Goal: Task Accomplishment & Management: Manage account settings

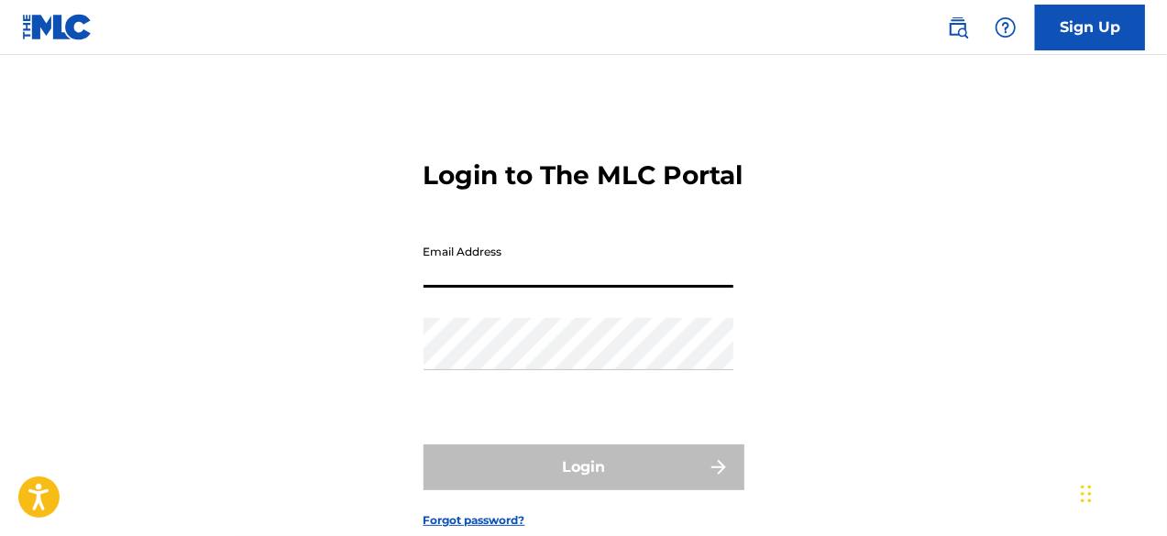
click at [500, 288] on input "Email Address" at bounding box center [578, 262] width 310 height 52
type input "[PERSON_NAME][EMAIL_ADDRESS][DOMAIN_NAME]"
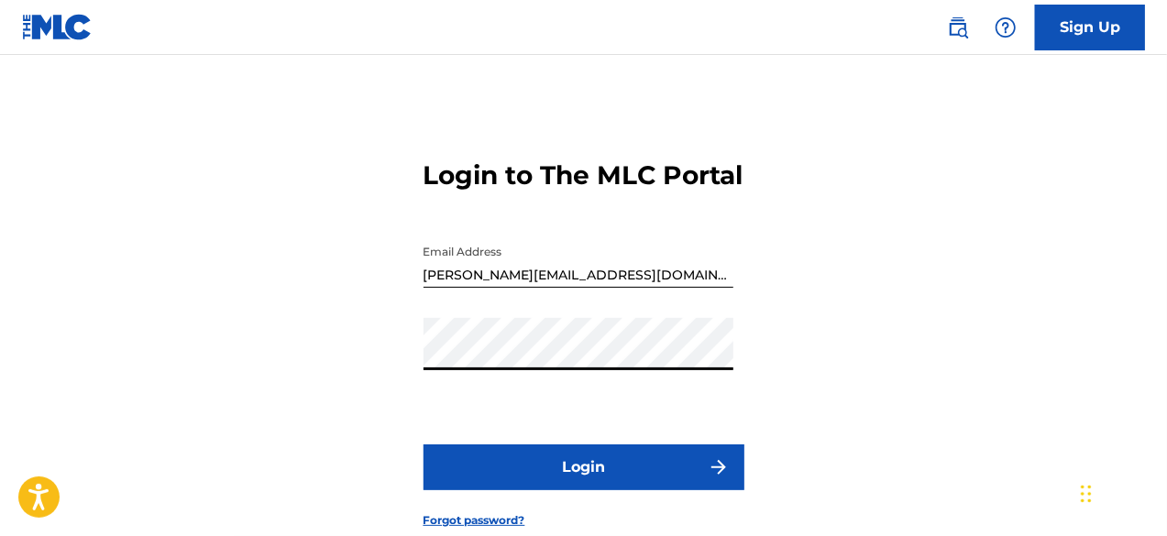
scroll to position [141, 0]
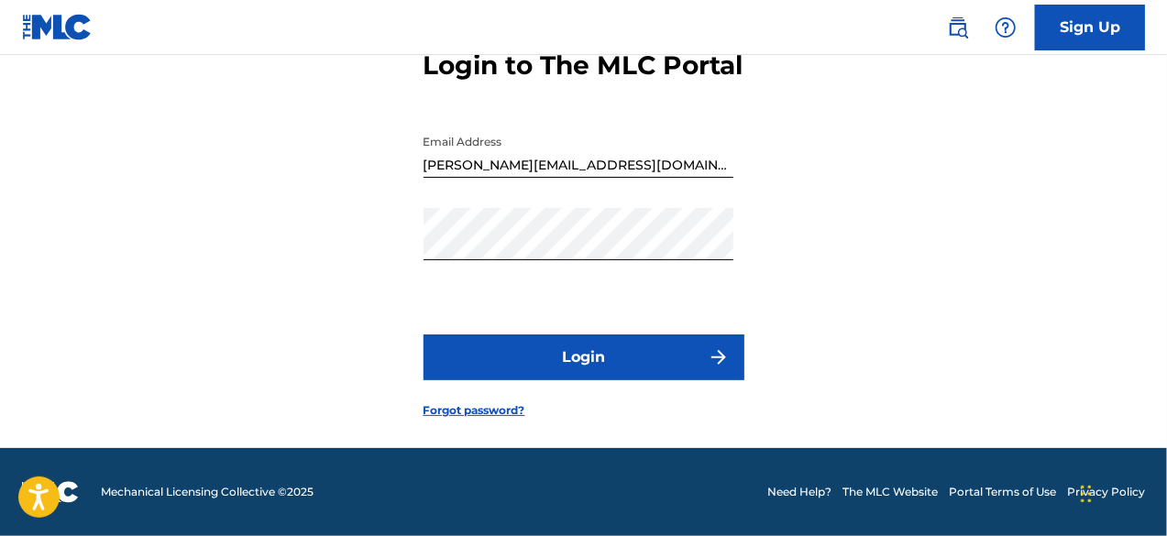
click at [516, 340] on button "Login" at bounding box center [583, 358] width 321 height 46
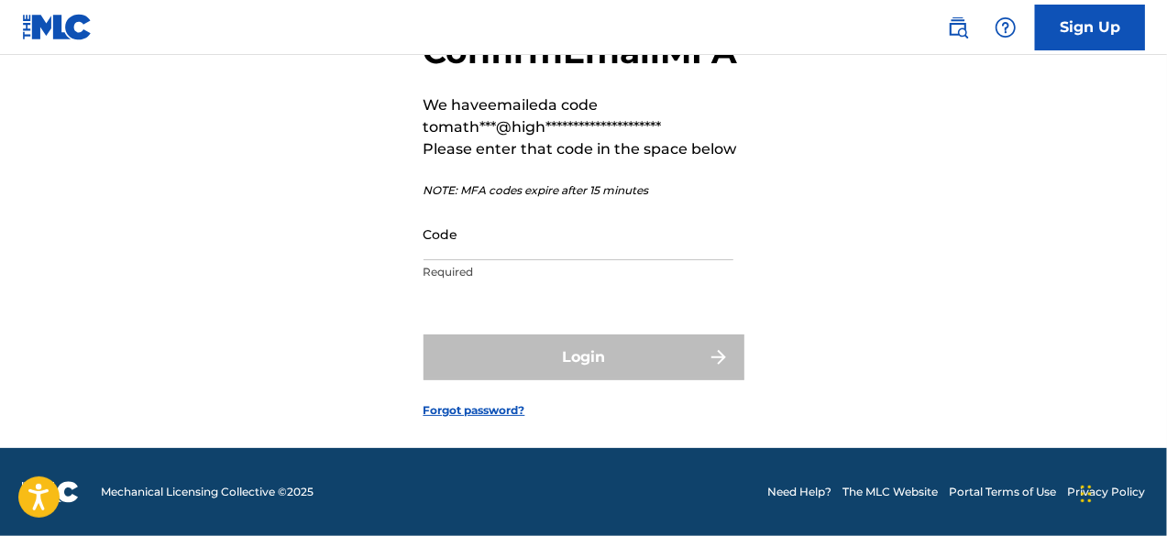
scroll to position [169, 0]
click at [487, 235] on input "Code" at bounding box center [578, 234] width 310 height 52
paste input "642027"
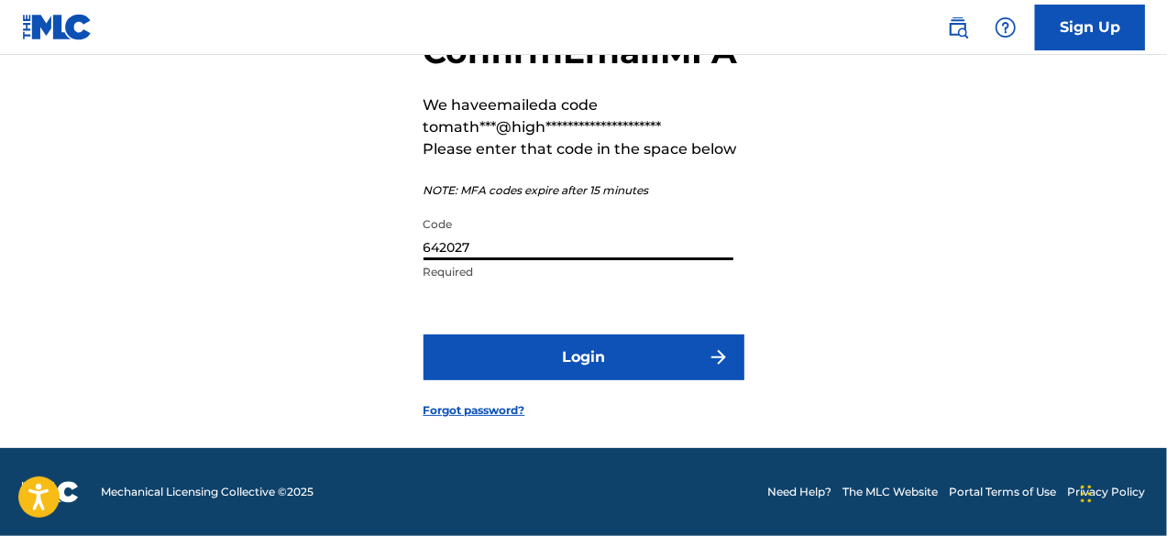
type input "642027"
click at [523, 344] on button "Login" at bounding box center [583, 358] width 321 height 46
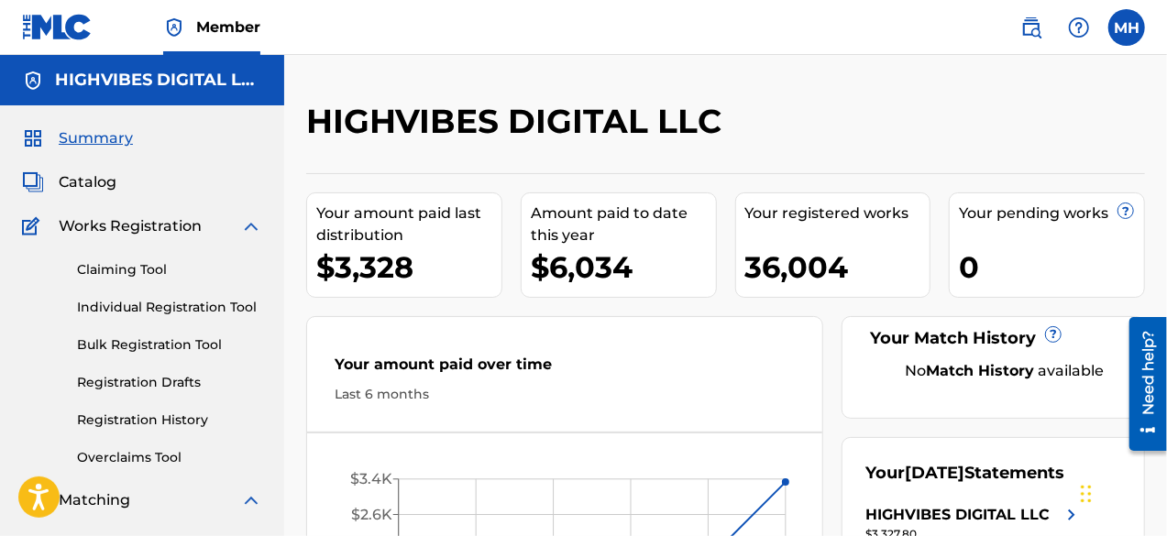
click at [1128, 30] on label at bounding box center [1126, 27] width 37 height 37
click at [1126, 27] on input "[PERSON_NAME] [PERSON_NAME][EMAIL_ADDRESS][DOMAIN_NAME] Notification Preference…" at bounding box center [1126, 27] width 0 height 0
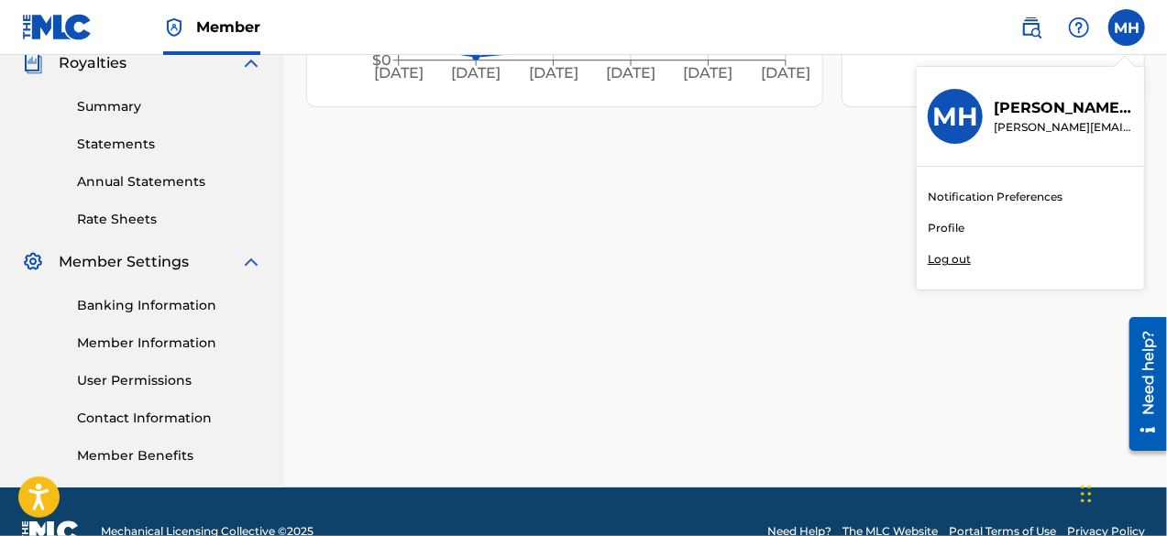
scroll to position [599, 0]
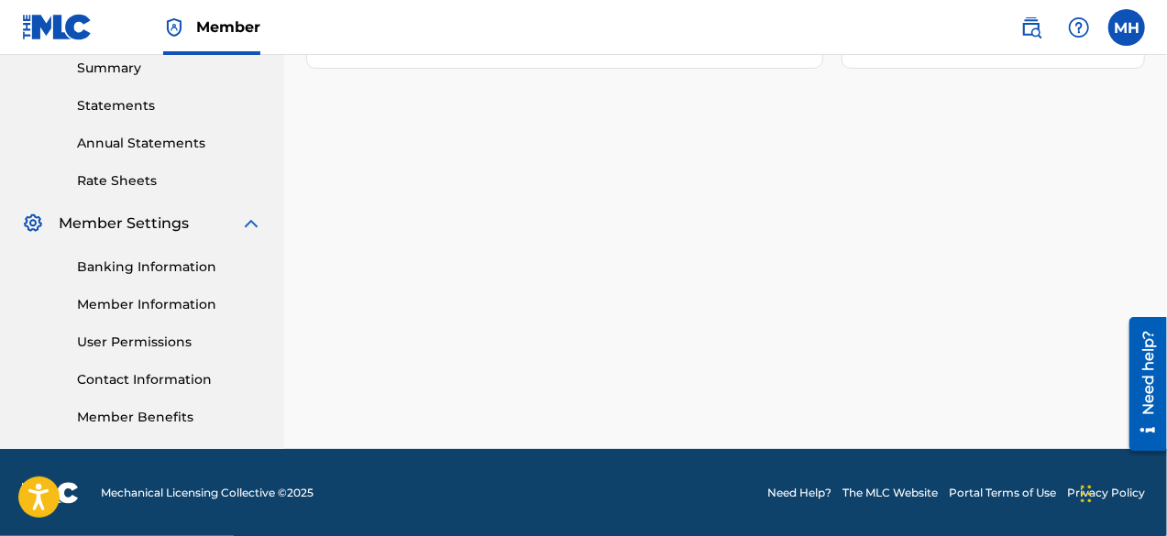
click at [137, 300] on link "Member Information" at bounding box center [169, 304] width 185 height 19
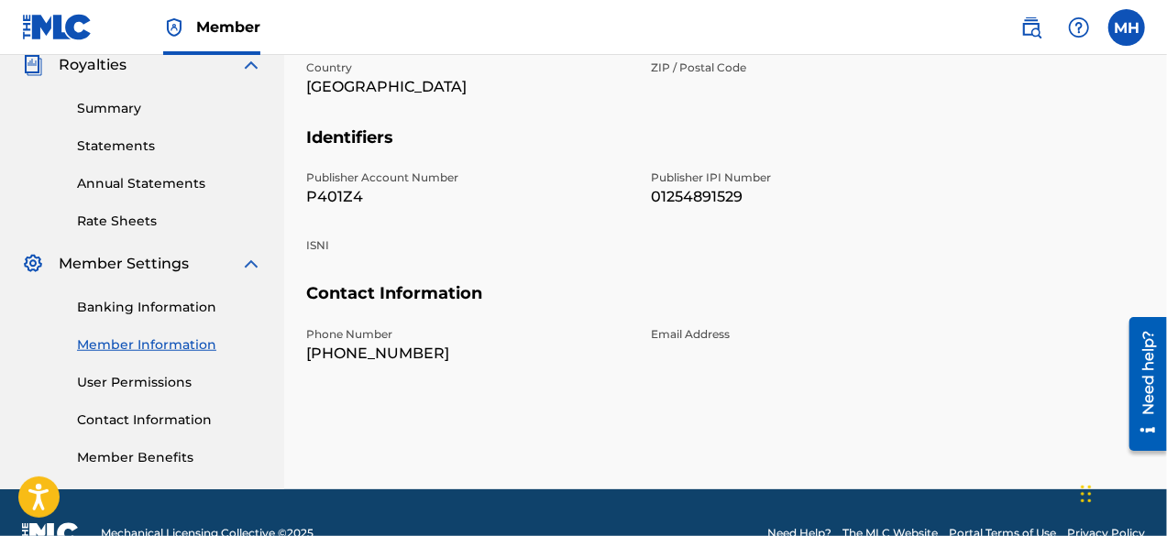
scroll to position [599, 0]
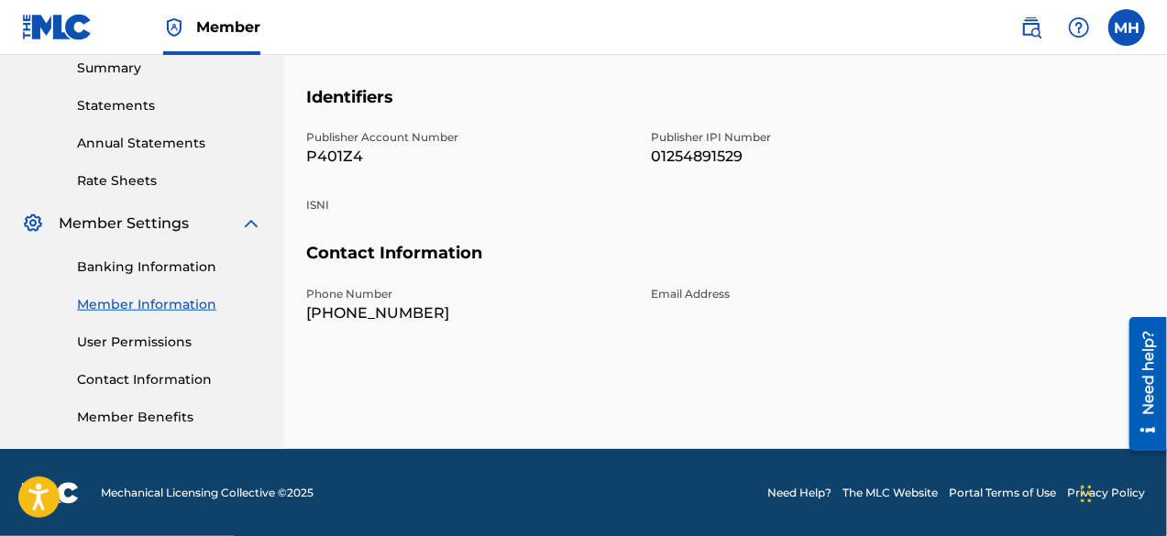
click at [163, 335] on link "User Permissions" at bounding box center [169, 342] width 185 height 19
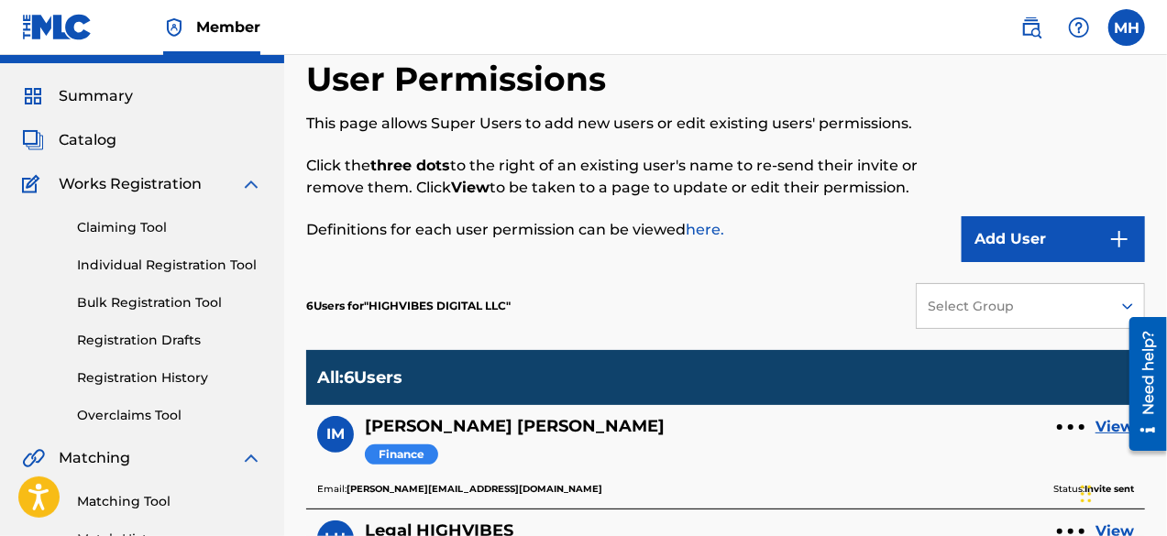
scroll to position [41, 0]
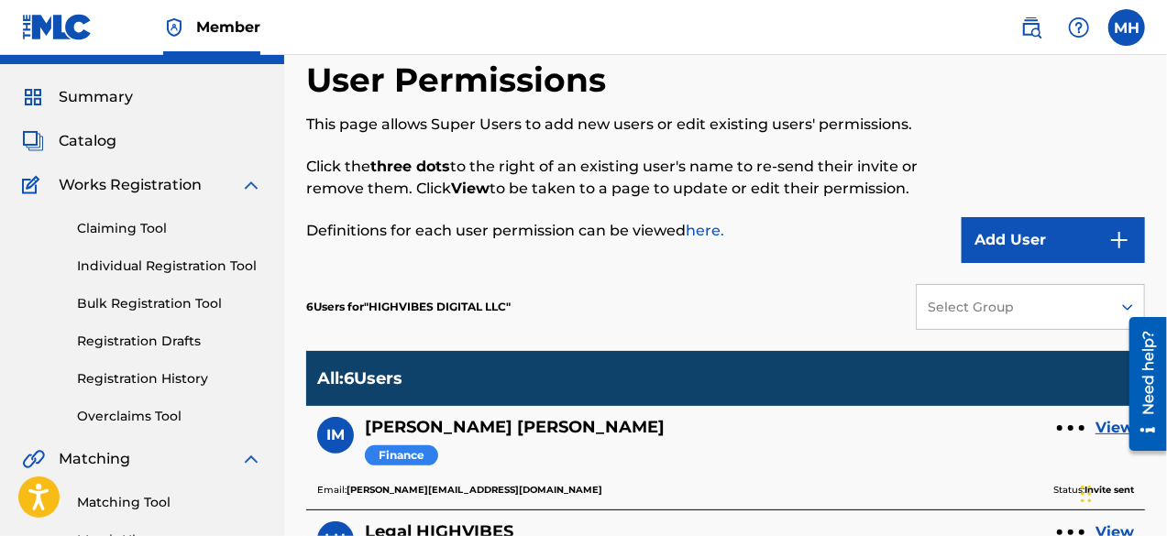
click at [1005, 232] on button "Add User" at bounding box center [1052, 240] width 183 height 46
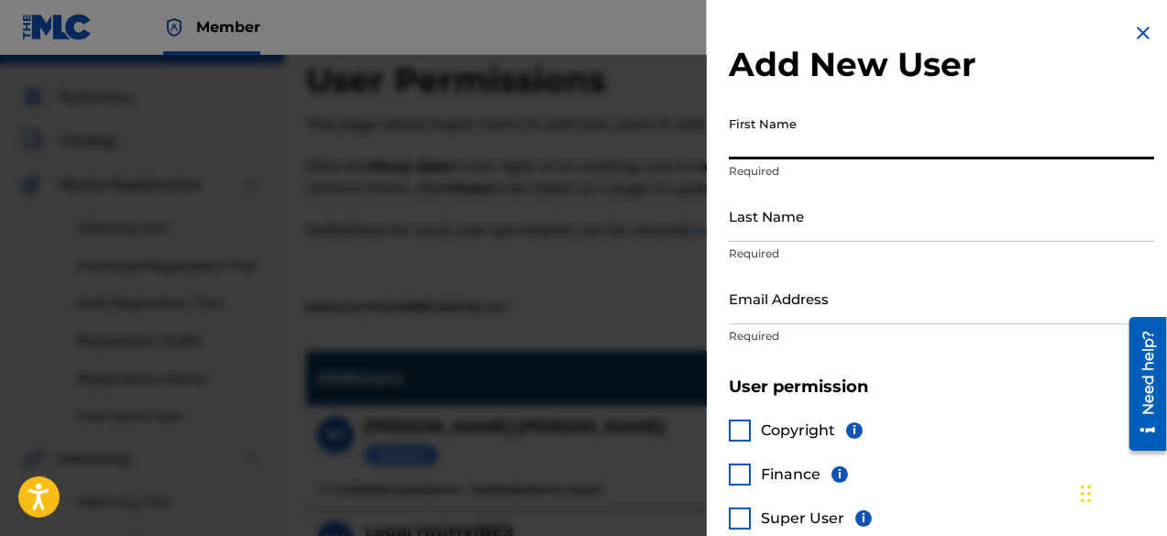
click at [807, 149] on input "First Name" at bounding box center [941, 133] width 425 height 52
drag, startPoint x: 781, startPoint y: 142, endPoint x: 893, endPoint y: 142, distance: 111.8
click at [893, 142] on input "SOUND ROYALTIES" at bounding box center [941, 133] width 425 height 52
type input "SOUND"
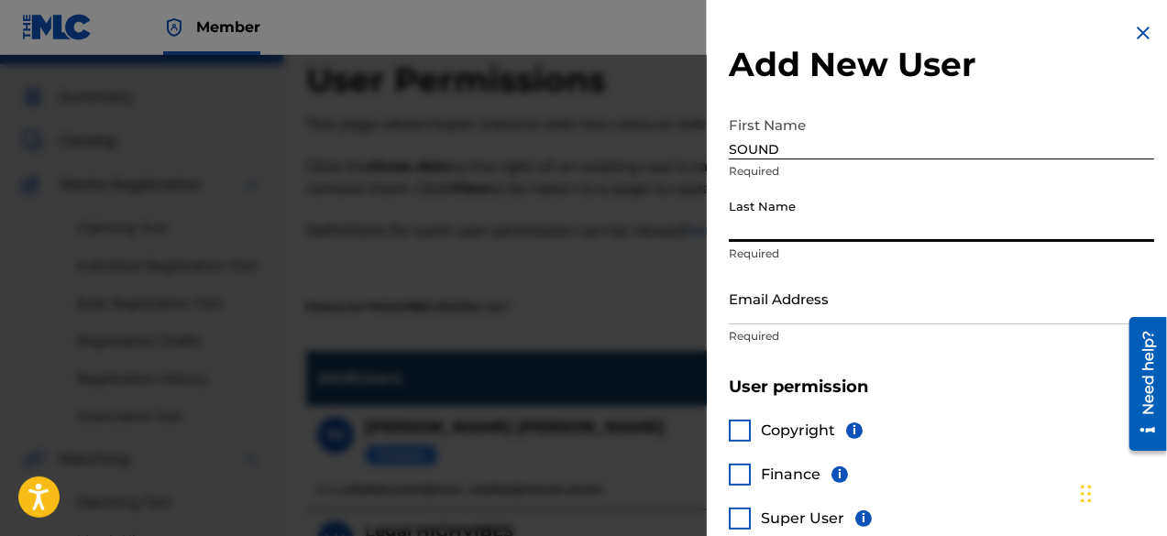
click at [755, 219] on input "Last Name" at bounding box center [941, 216] width 425 height 52
paste input "ROYALTIES"
type input "ROYALTIES"
click at [775, 299] on input "Email Address" at bounding box center [941, 298] width 425 height 52
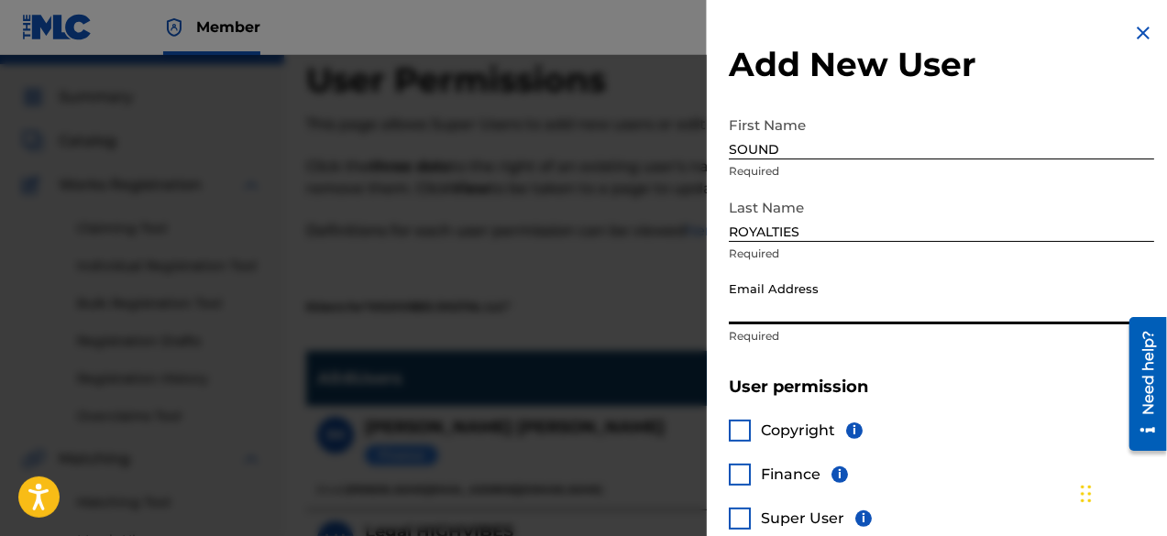
paste input "[PERSON_NAME][EMAIL_ADDRESS][DOMAIN_NAME]"
type input "[PERSON_NAME][EMAIL_ADDRESS][DOMAIN_NAME]"
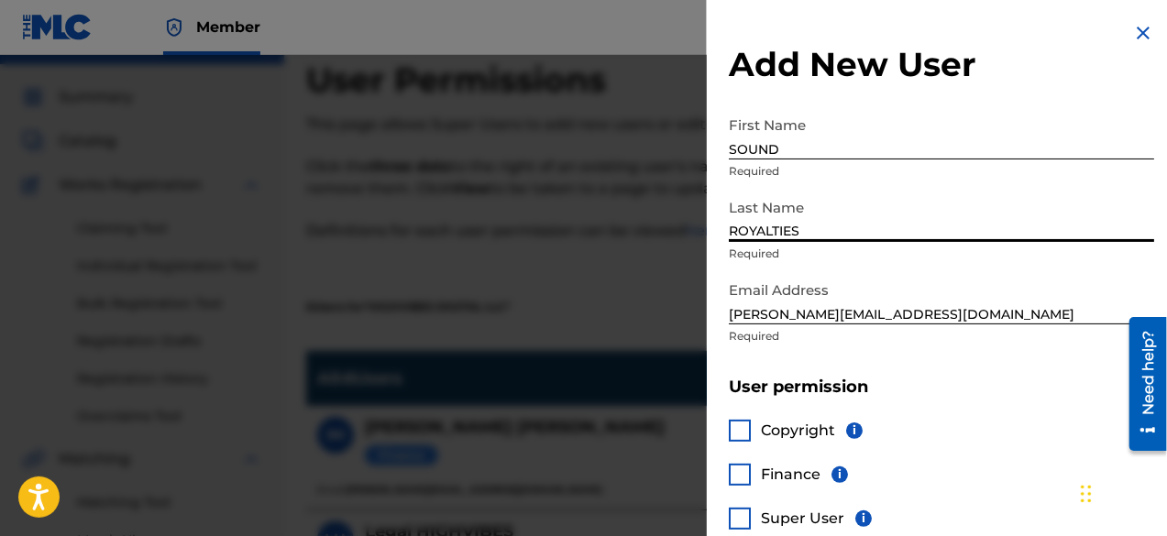
click at [834, 230] on input "ROYALTIES" at bounding box center [941, 216] width 425 height 52
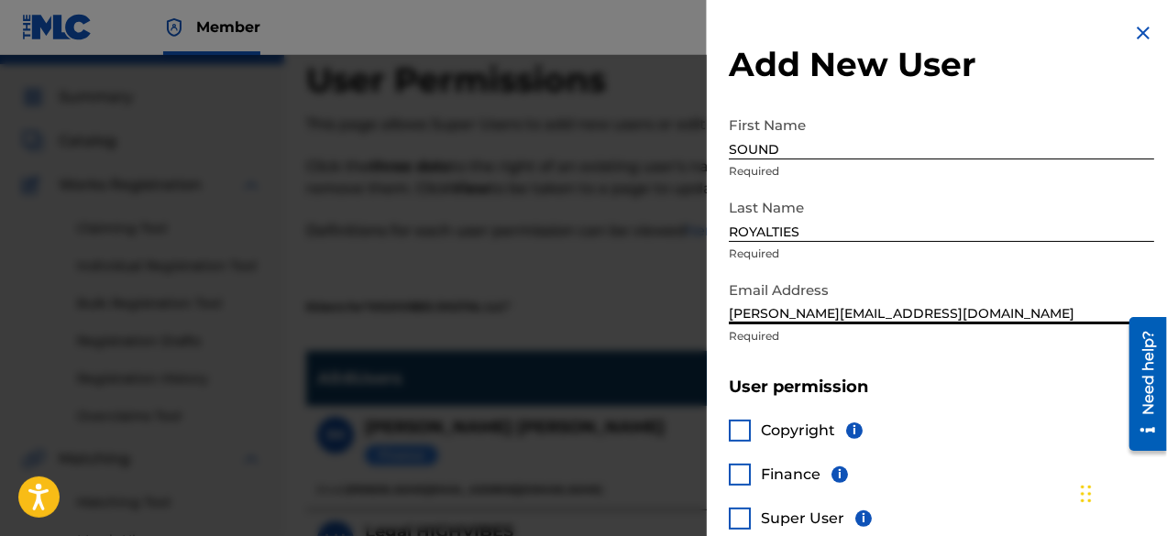
drag, startPoint x: 968, startPoint y: 318, endPoint x: 687, endPoint y: 320, distance: 280.5
click at [687, 320] on div "Add New User First Name SOUND Required Last Name ROYALTIES Required Email Addre…" at bounding box center [583, 295] width 1167 height 481
paste input "[PERSON_NAME][EMAIL_ADDRESS][DOMAIN_NAME]"
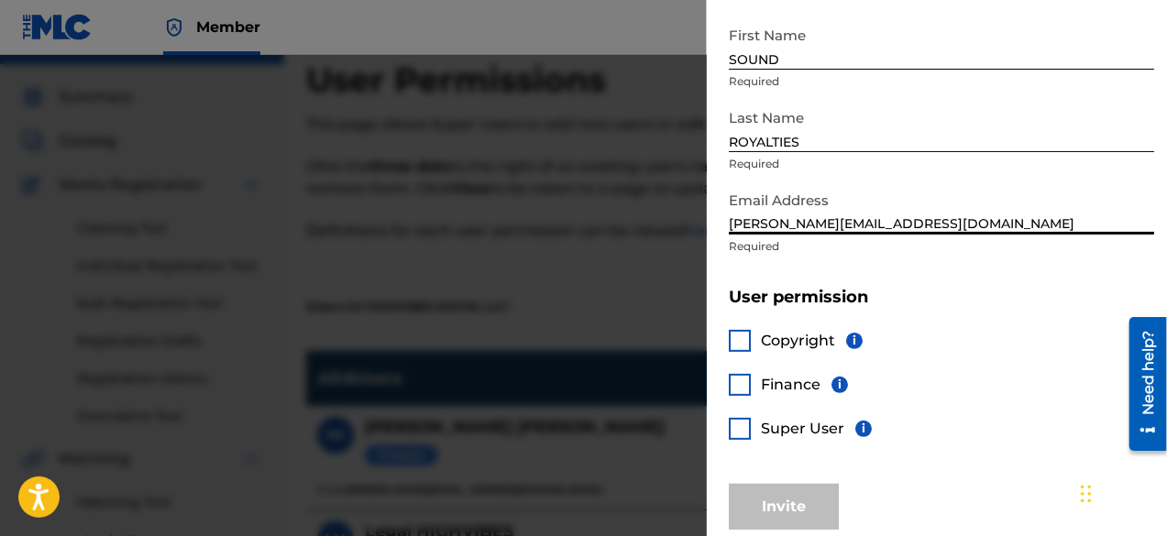
scroll to position [104, 0]
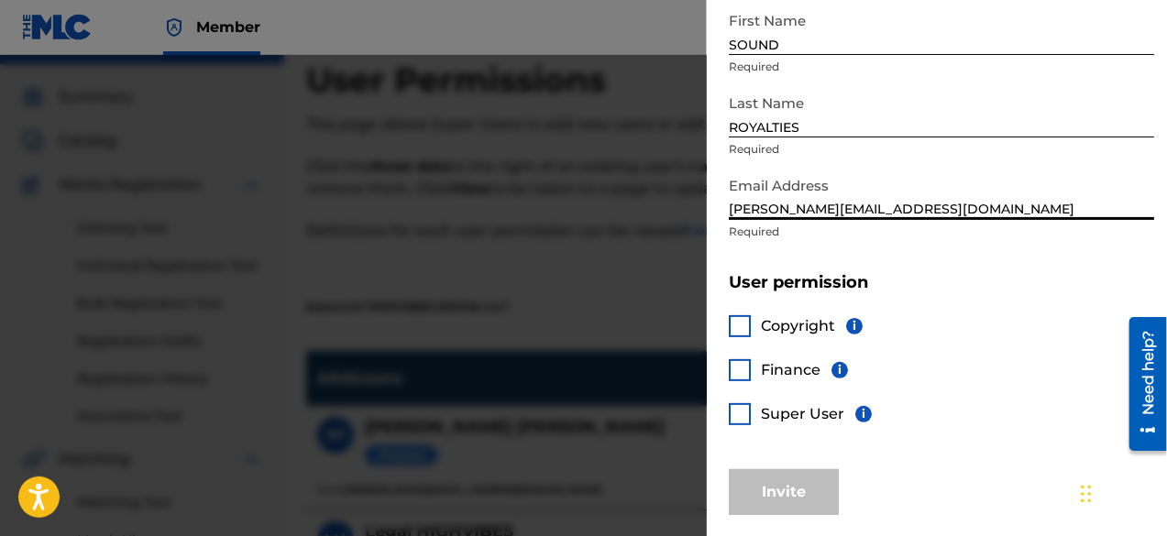
type input "[PERSON_NAME][EMAIL_ADDRESS][DOMAIN_NAME]"
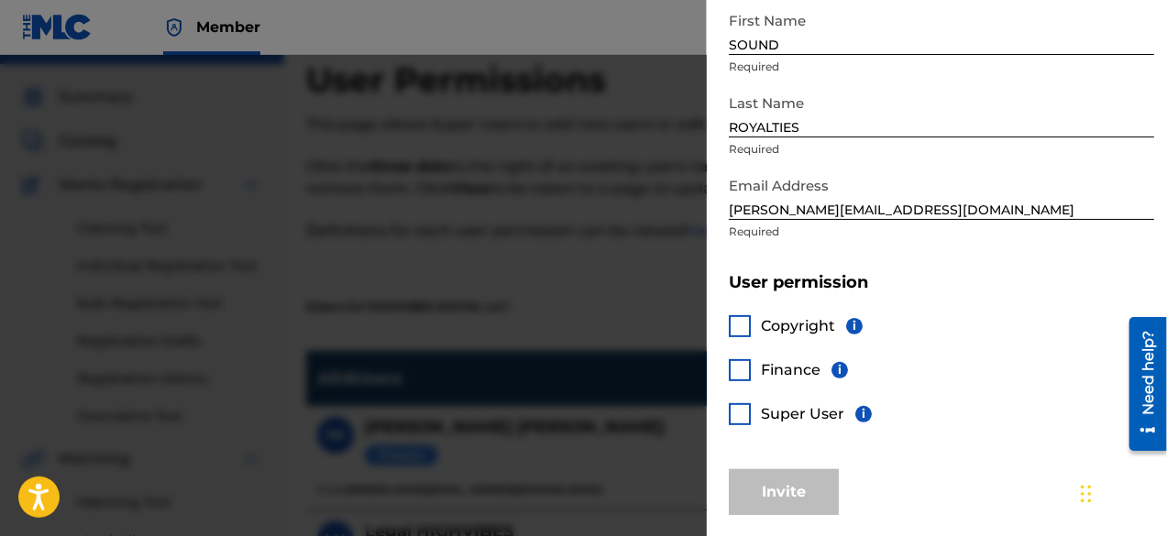
click at [741, 366] on div at bounding box center [740, 370] width 22 height 22
click at [745, 418] on div at bounding box center [740, 414] width 22 height 22
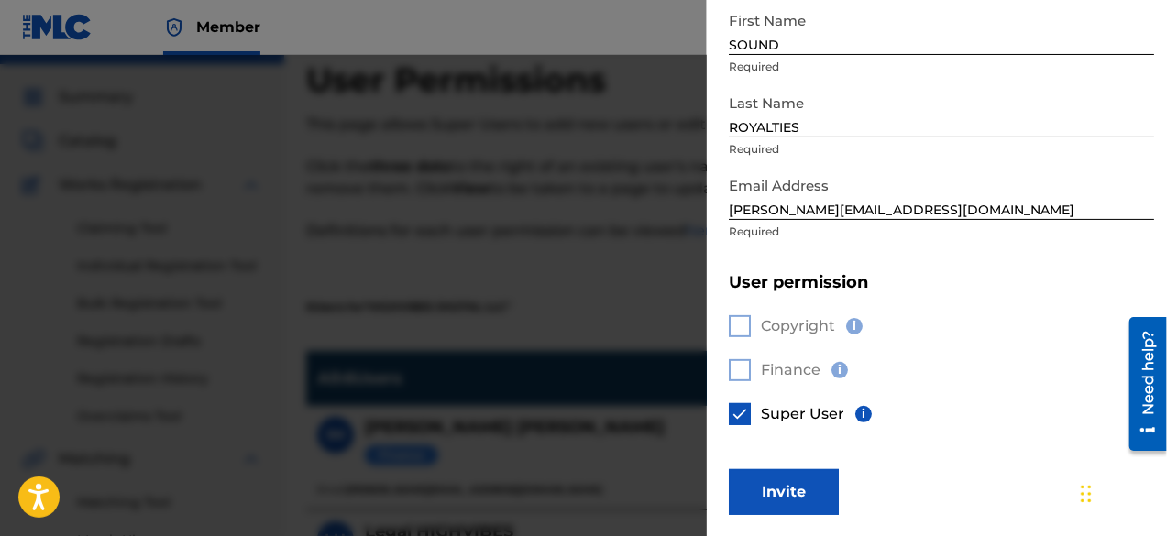
click at [745, 418] on img at bounding box center [739, 414] width 18 height 18
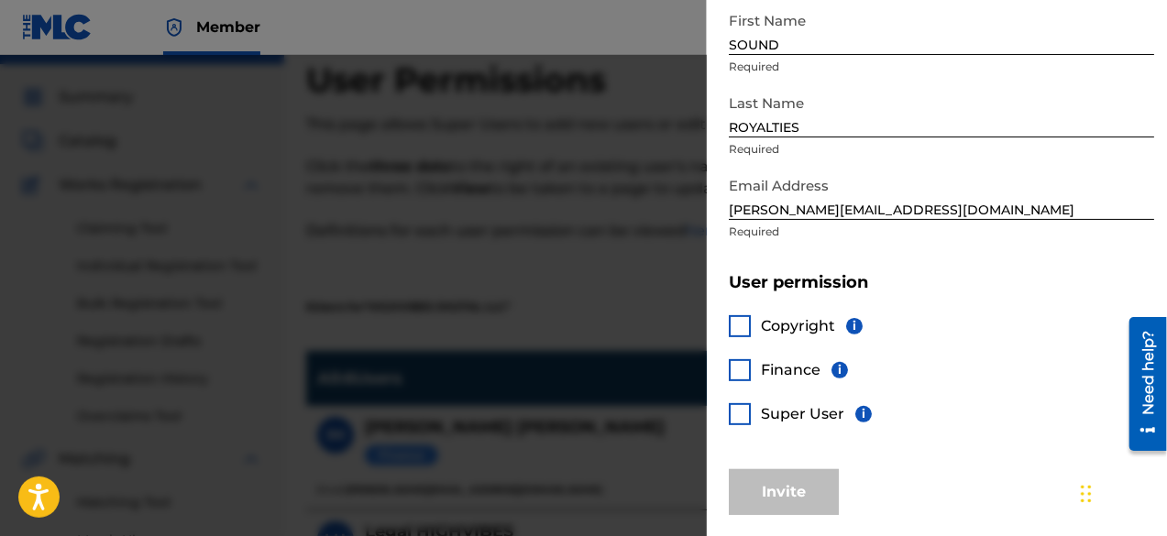
click at [737, 318] on div at bounding box center [740, 326] width 22 height 22
click at [737, 368] on div at bounding box center [740, 370] width 22 height 22
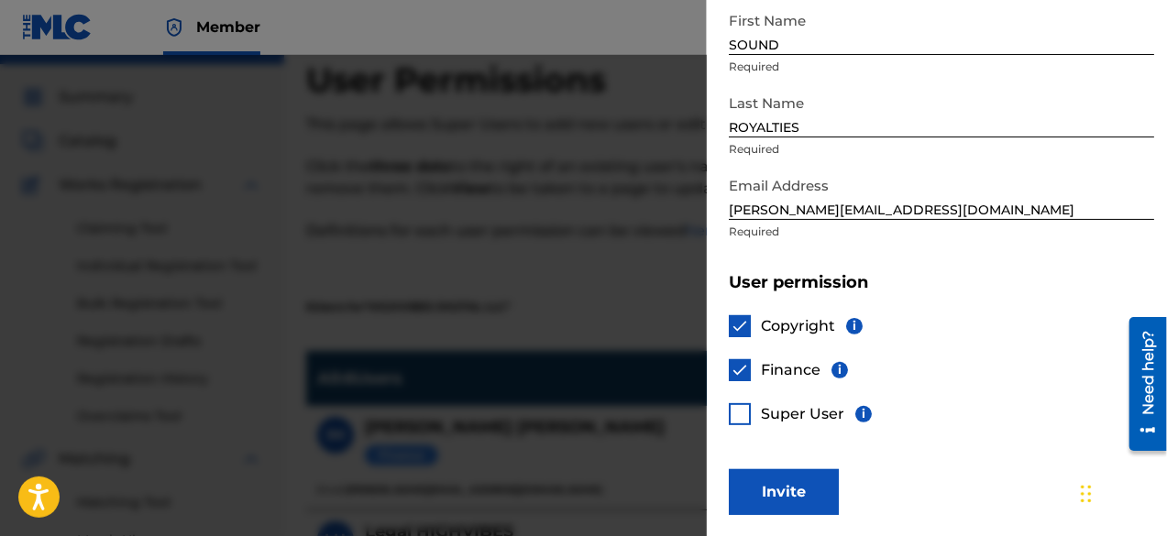
click at [737, 368] on img at bounding box center [739, 370] width 18 height 18
click at [741, 322] on img at bounding box center [739, 326] width 18 height 18
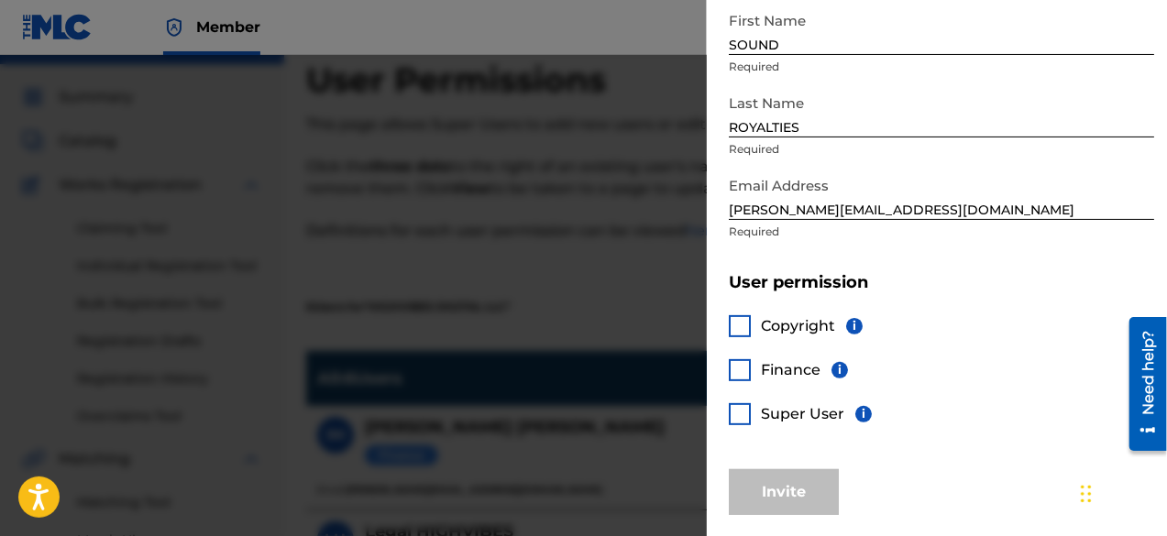
click at [741, 410] on div at bounding box center [740, 414] width 22 height 22
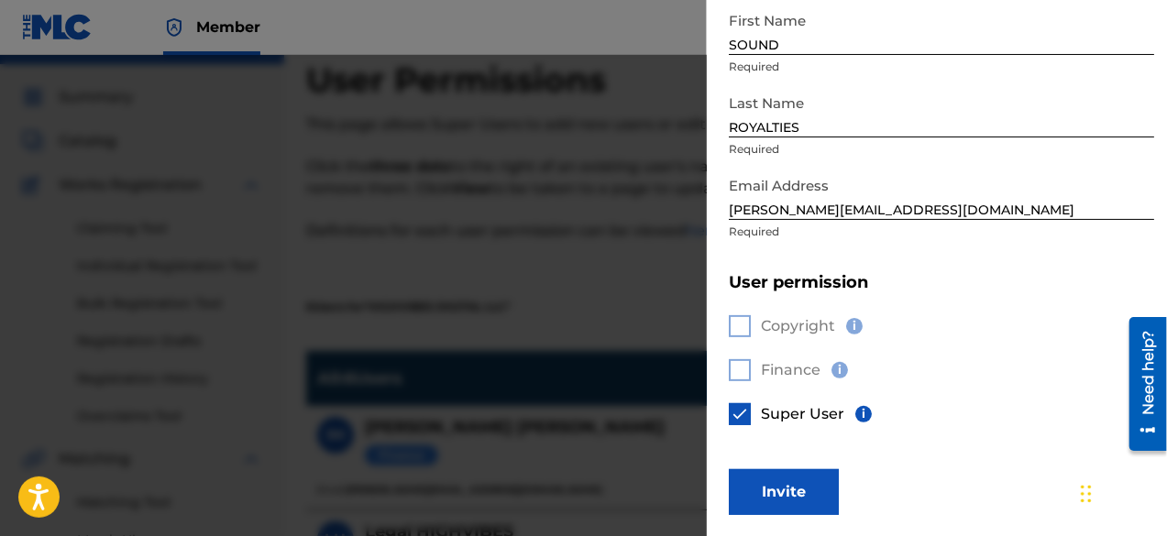
click at [812, 500] on button "Invite" at bounding box center [784, 492] width 110 height 46
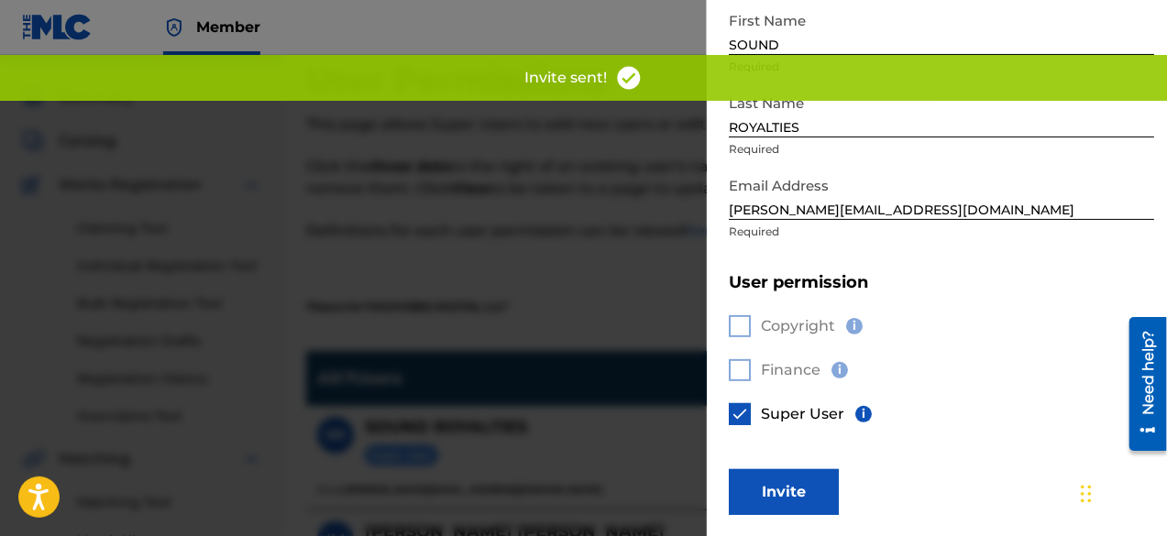
scroll to position [0, 0]
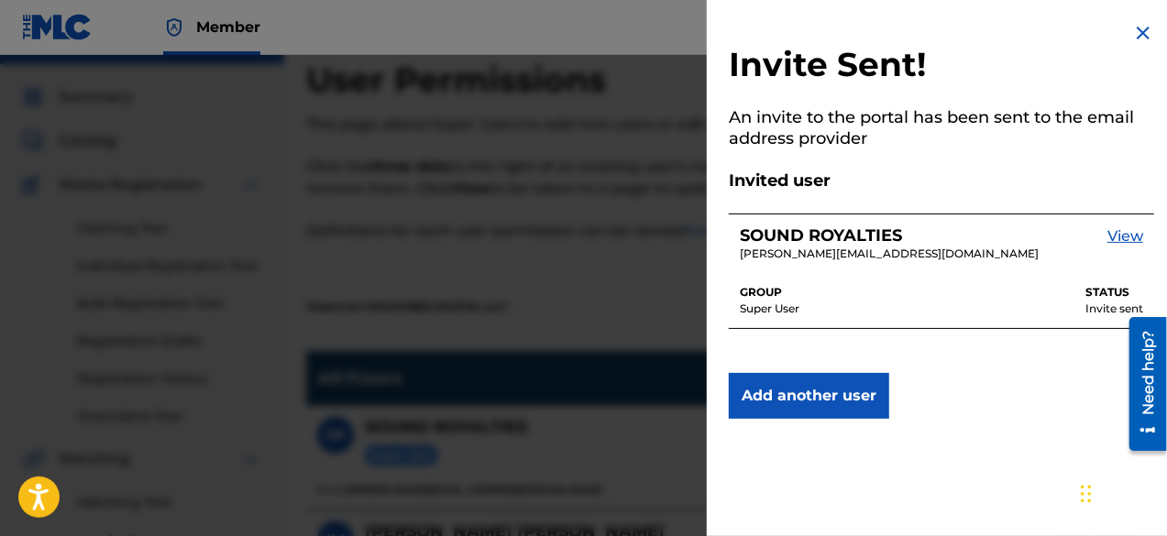
click at [815, 402] on button "Add another user" at bounding box center [809, 396] width 160 height 46
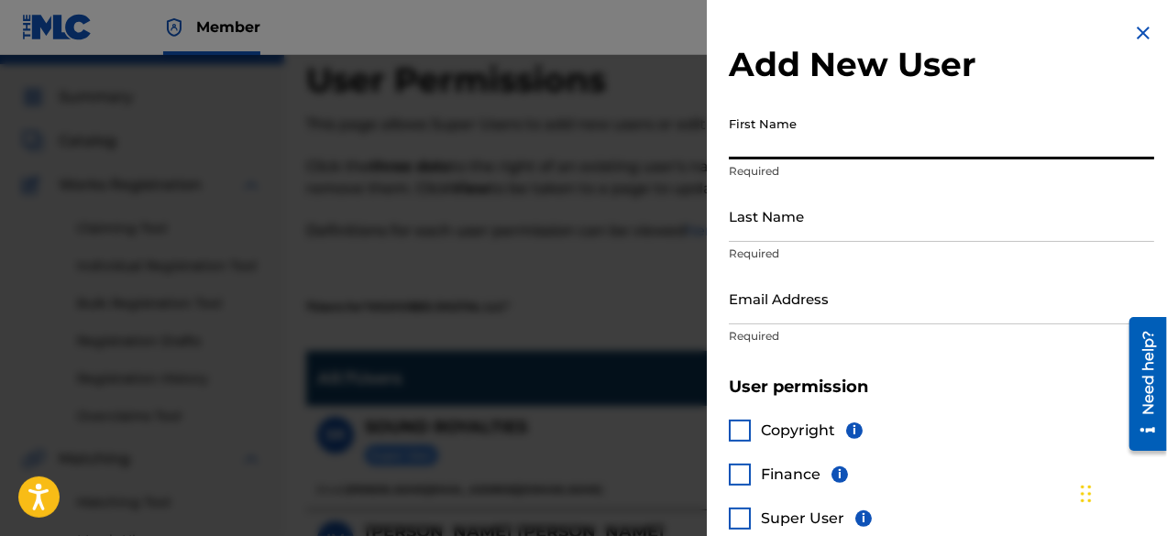
click at [792, 144] on input "First Name" at bounding box center [941, 133] width 425 height 52
type input "SOUND"
click at [782, 172] on p "Required" at bounding box center [941, 171] width 425 height 16
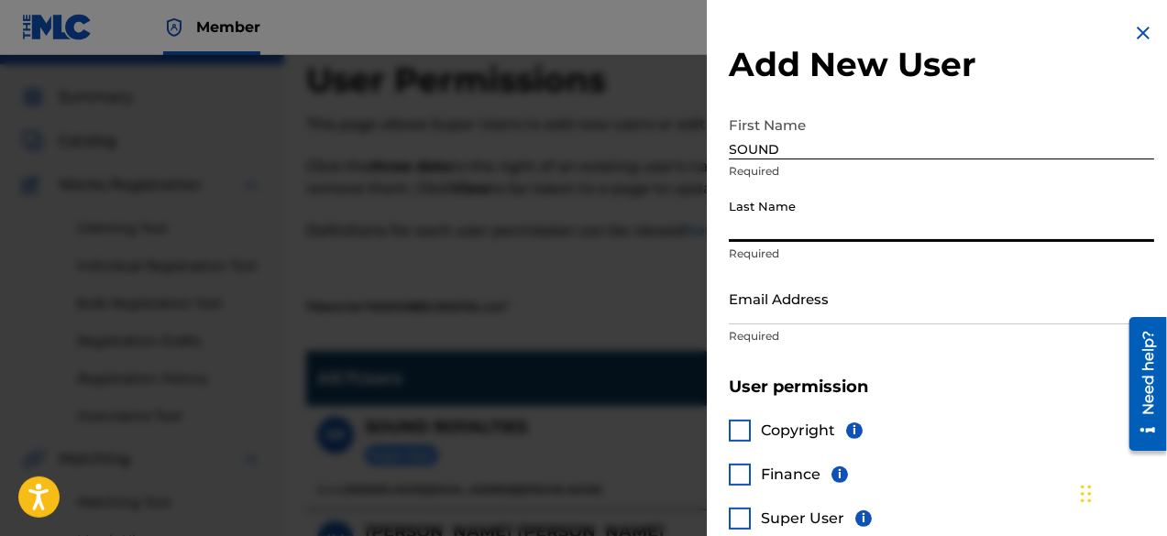
click at [757, 224] on input "Last Name" at bounding box center [941, 216] width 425 height 52
type input "ROYALTIES"
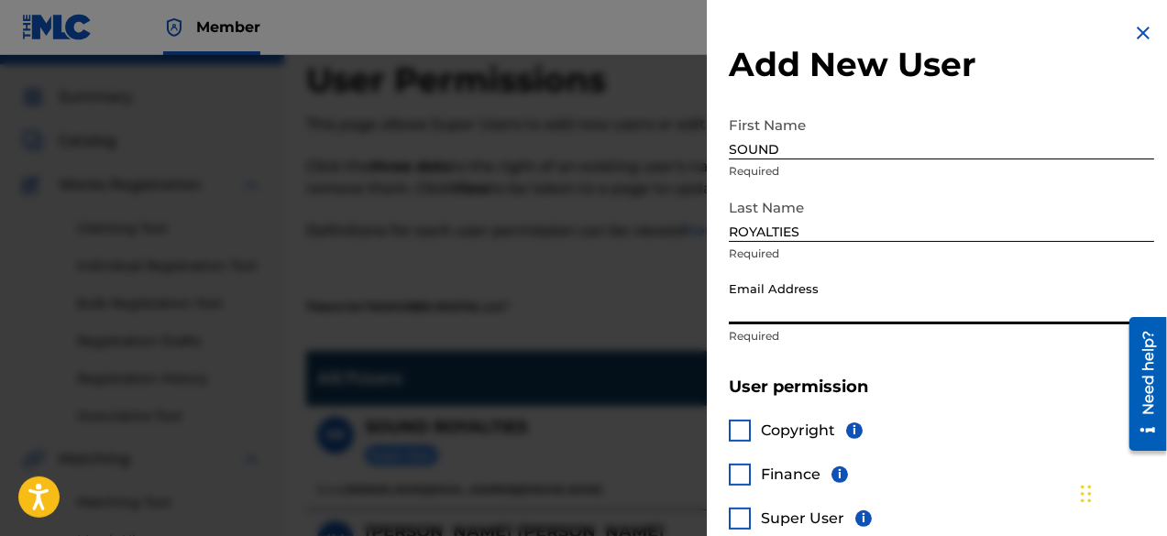
click at [777, 309] on input "Email Address" at bounding box center [941, 298] width 425 height 52
paste input "[EMAIL_ADDRESS][DOMAIN_NAME]"
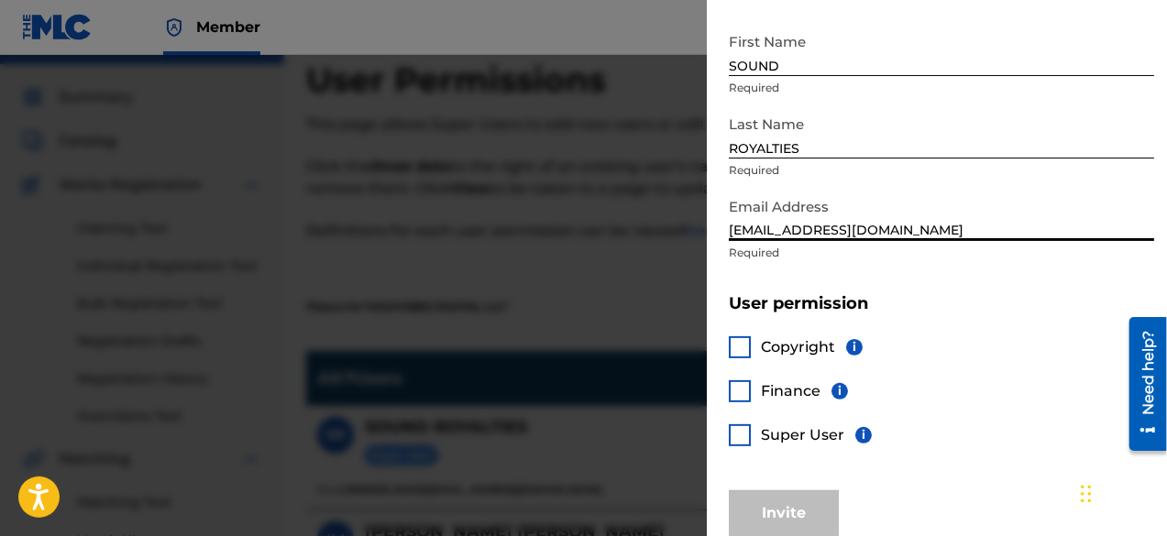
scroll to position [84, 0]
type input "[EMAIL_ADDRESS][DOMAIN_NAME]"
click at [732, 430] on div at bounding box center [740, 434] width 22 height 22
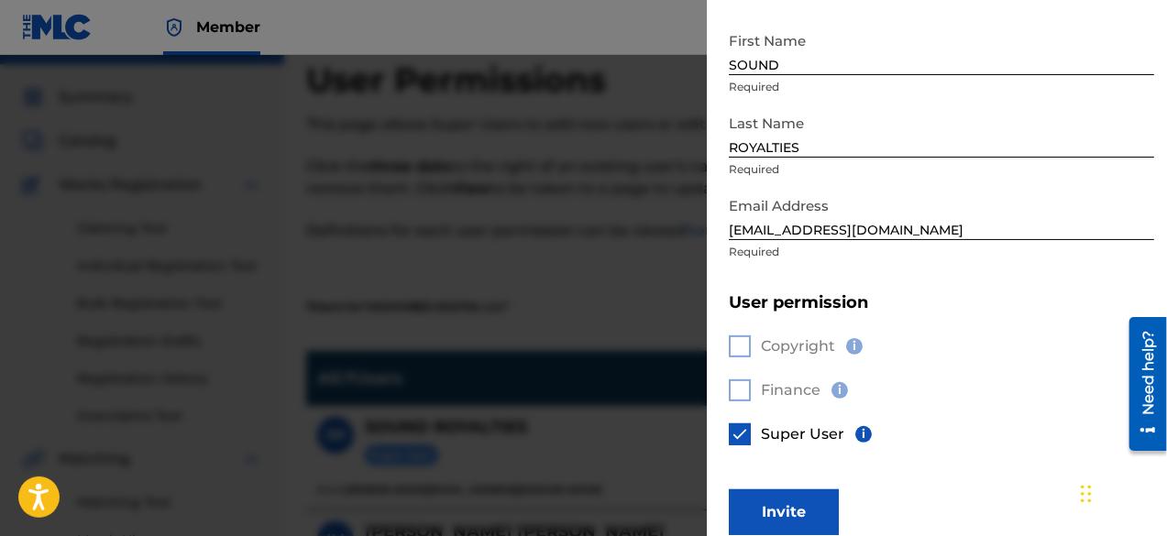
scroll to position [104, 0]
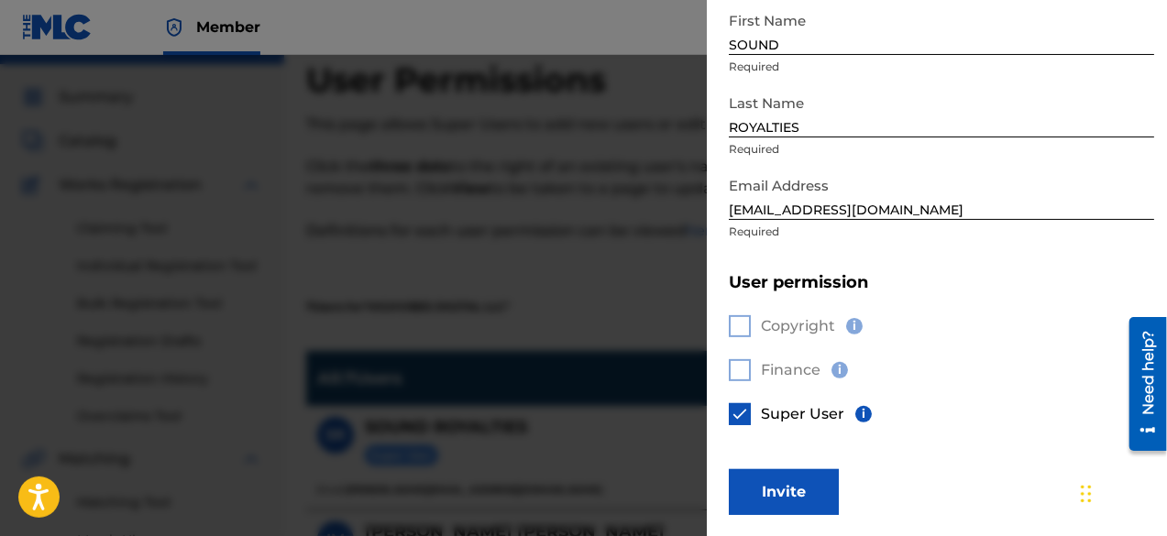
click at [790, 488] on button "Invite" at bounding box center [784, 492] width 110 height 46
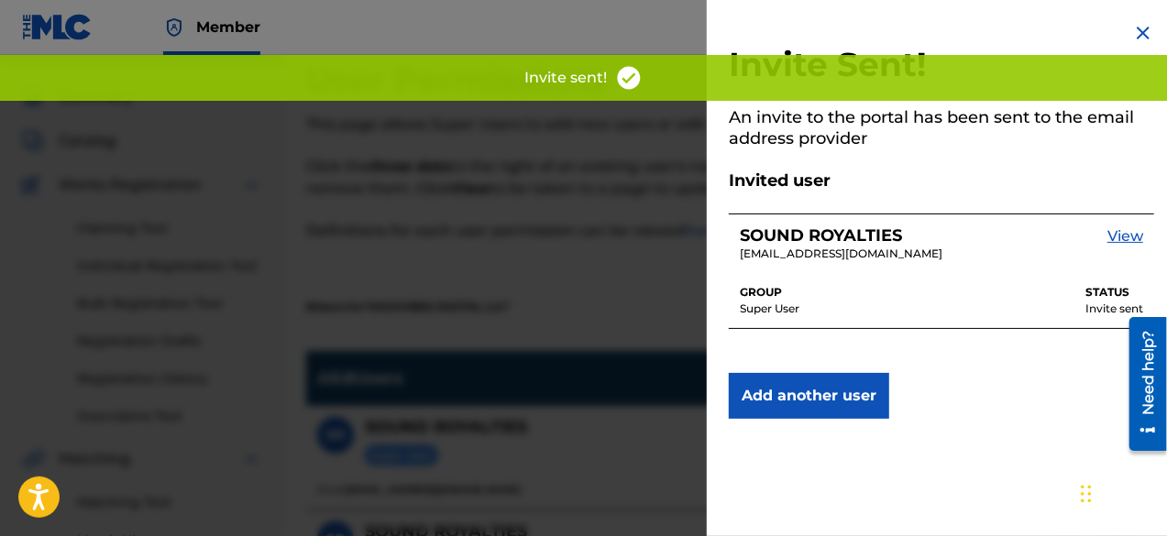
scroll to position [0, 0]
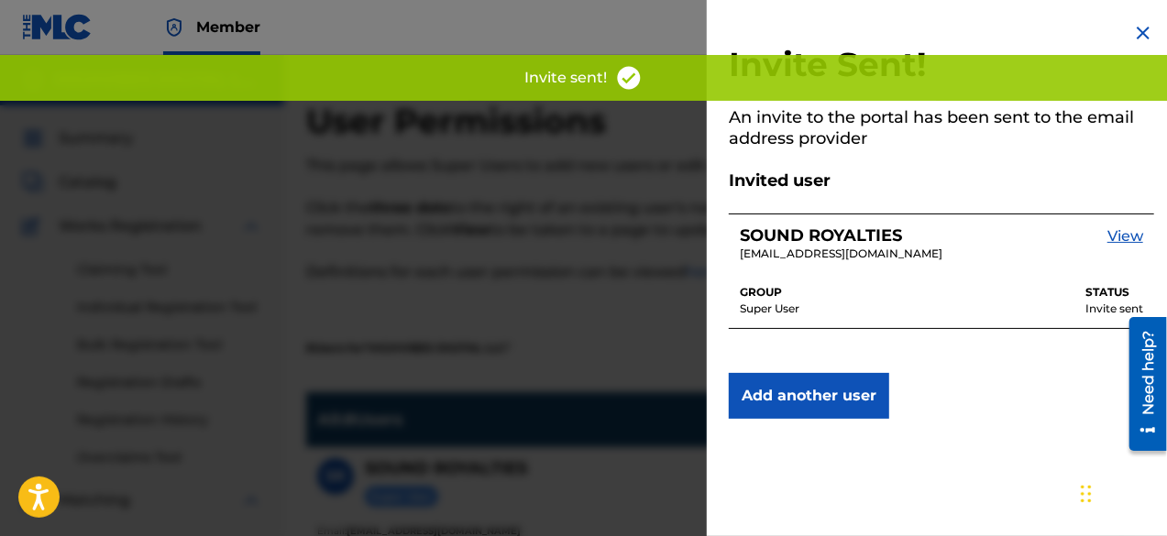
click at [1136, 29] on img at bounding box center [1143, 33] width 22 height 22
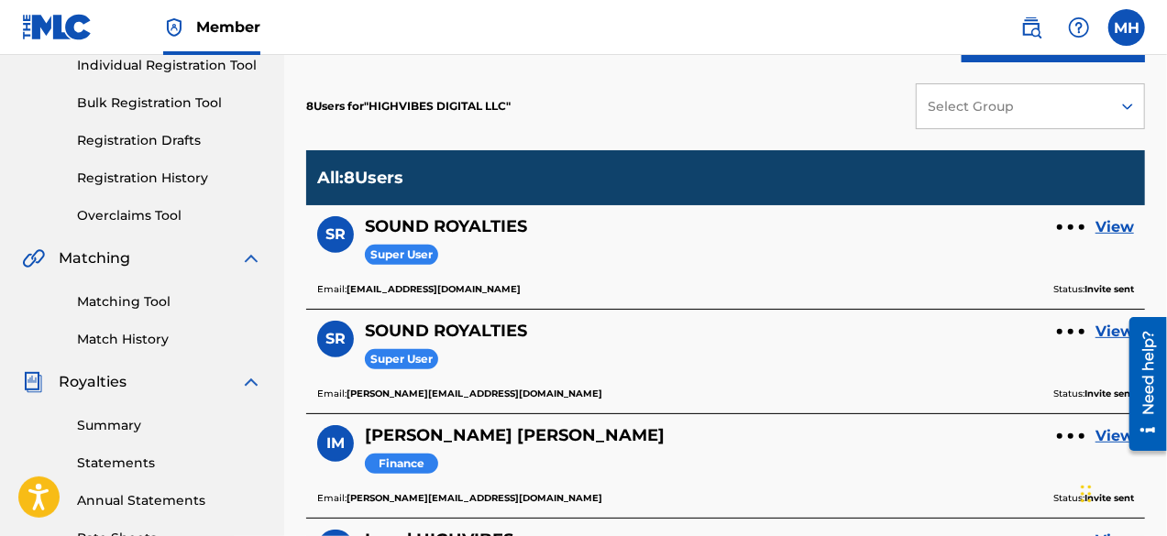
scroll to position [247, 0]
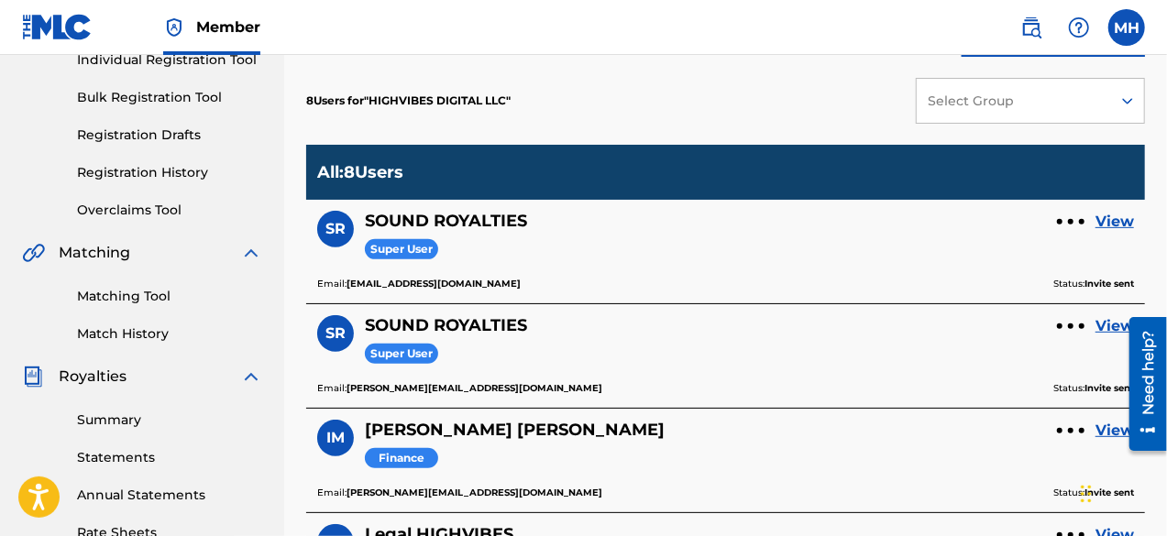
click at [1071, 220] on div at bounding box center [1070, 221] width 5 height 5
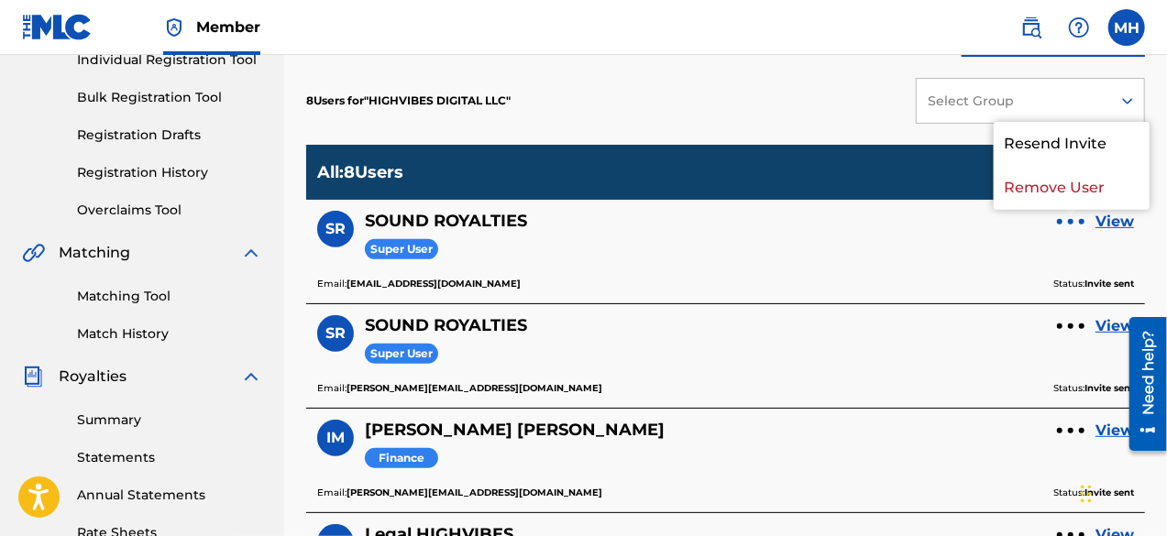
click at [1114, 218] on link "View" at bounding box center [1114, 222] width 38 height 22
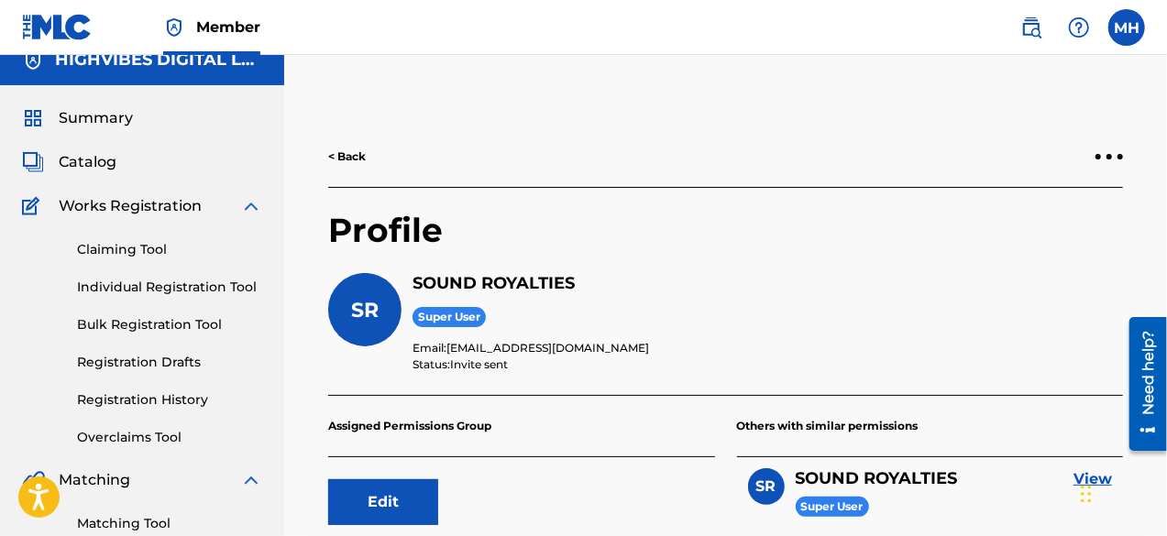
scroll to position [13, 0]
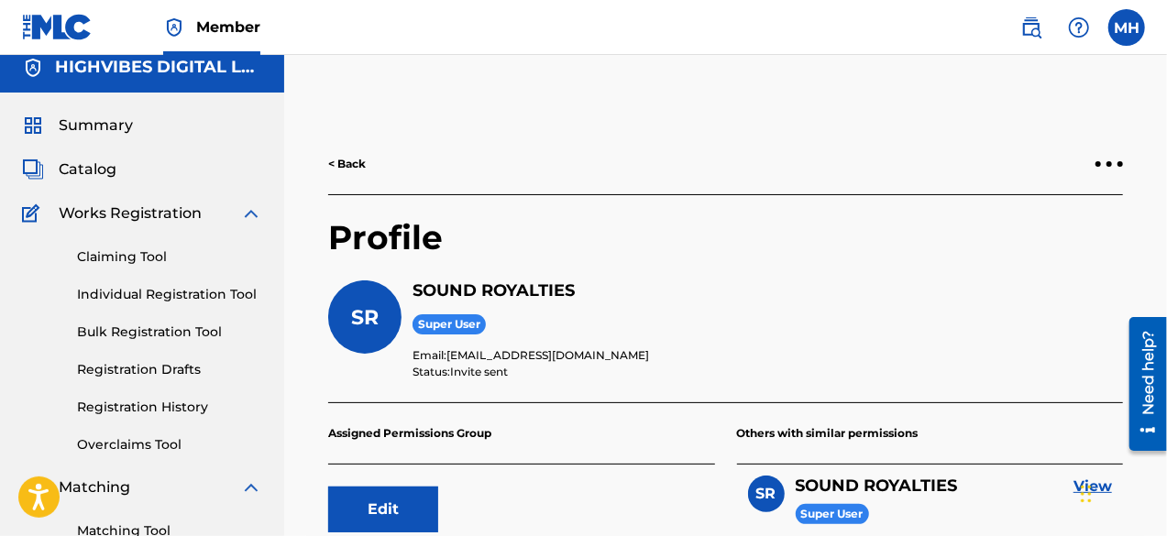
click at [356, 158] on link "< Back" at bounding box center [347, 164] width 38 height 16
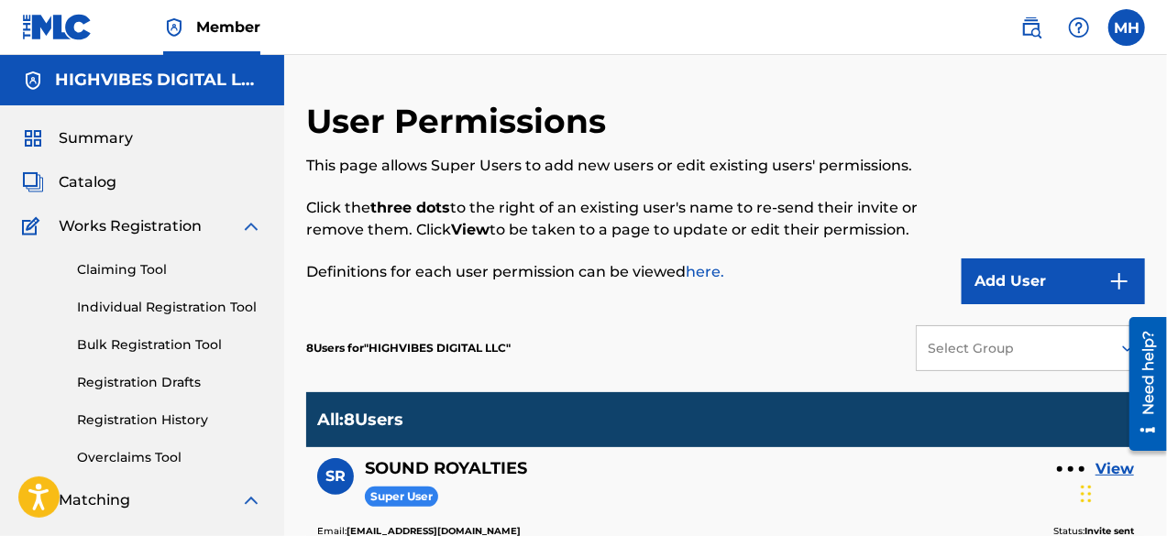
click at [90, 135] on span "Summary" at bounding box center [96, 138] width 74 height 22
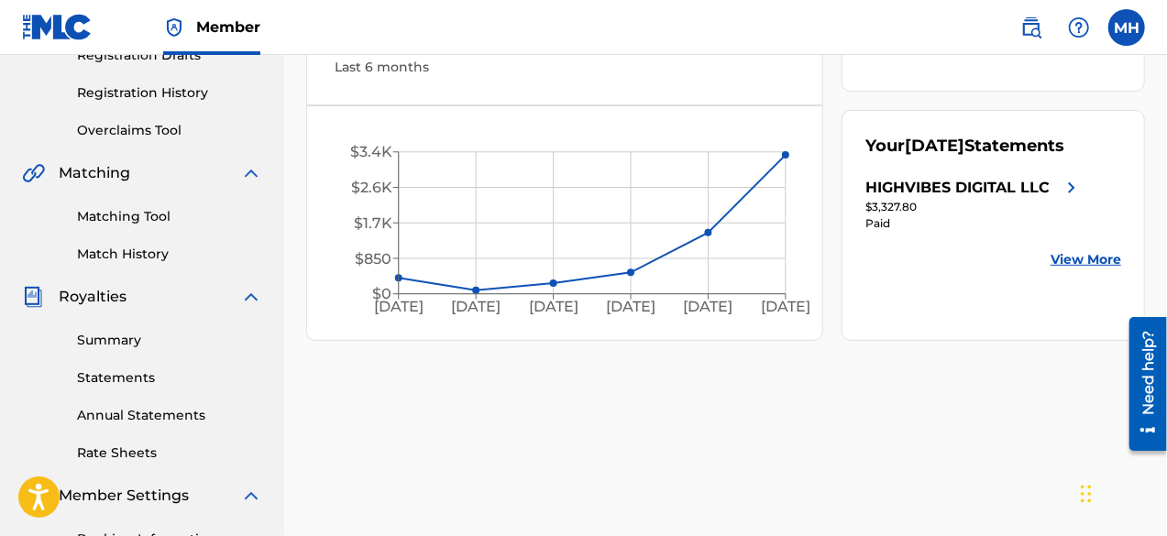
scroll to position [313, 0]
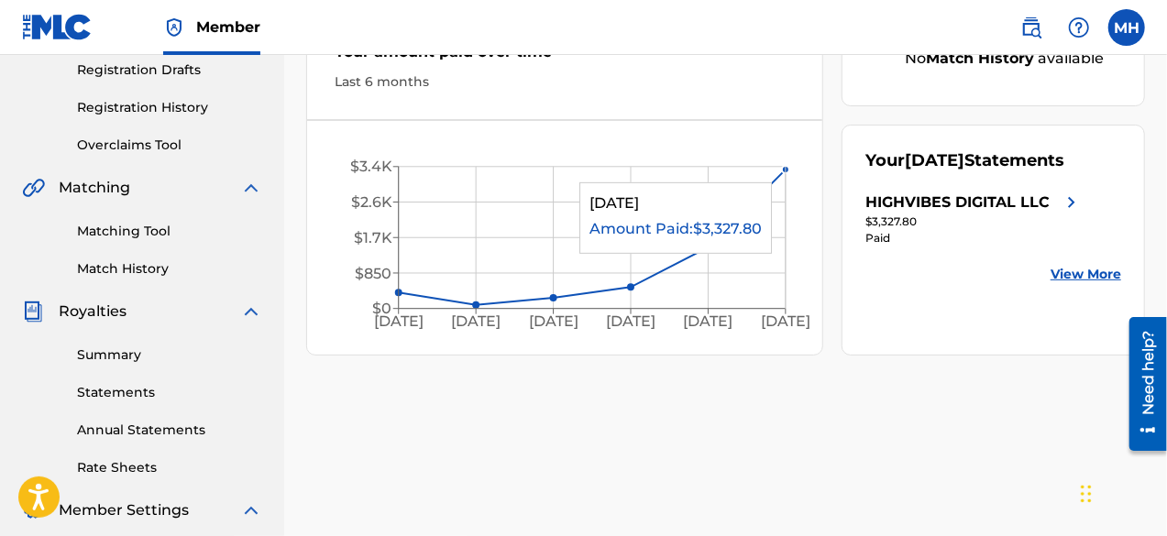
click at [784, 171] on circle at bounding box center [785, 169] width 7 height 7
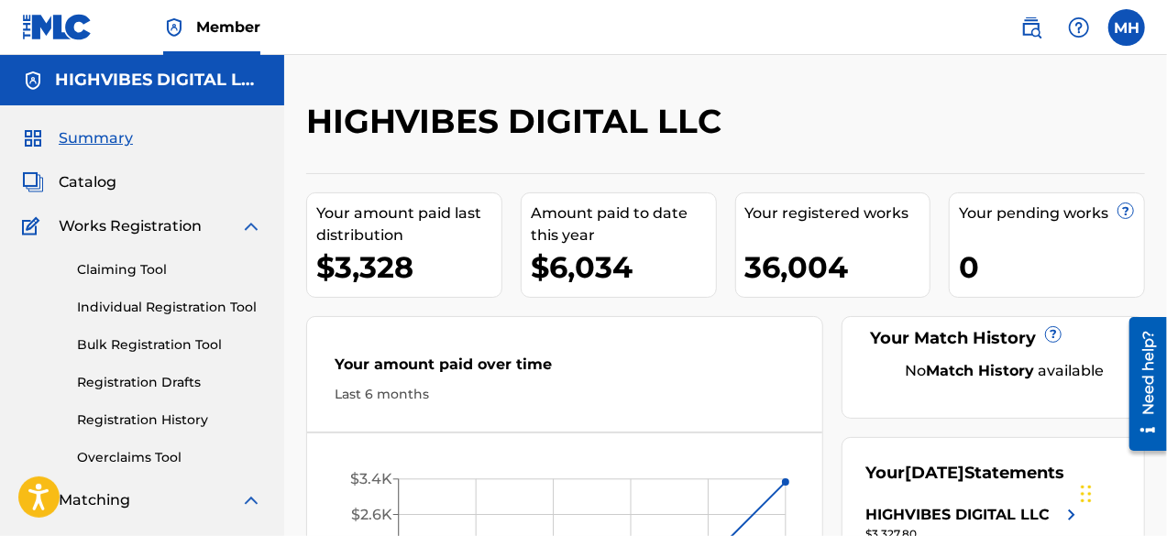
click at [154, 265] on link "Claiming Tool" at bounding box center [169, 269] width 185 height 19
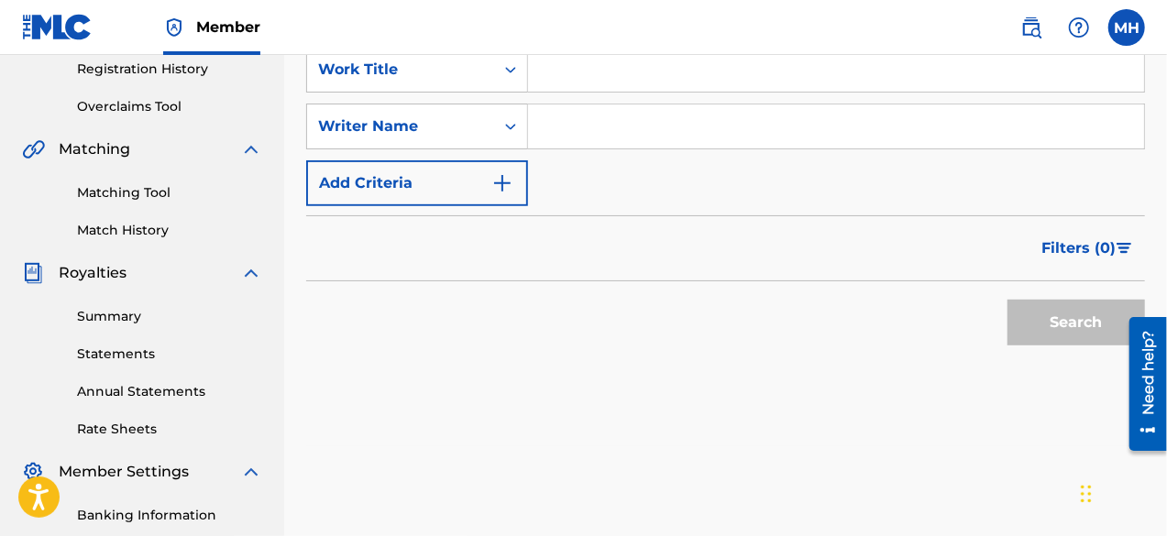
scroll to position [356, 0]
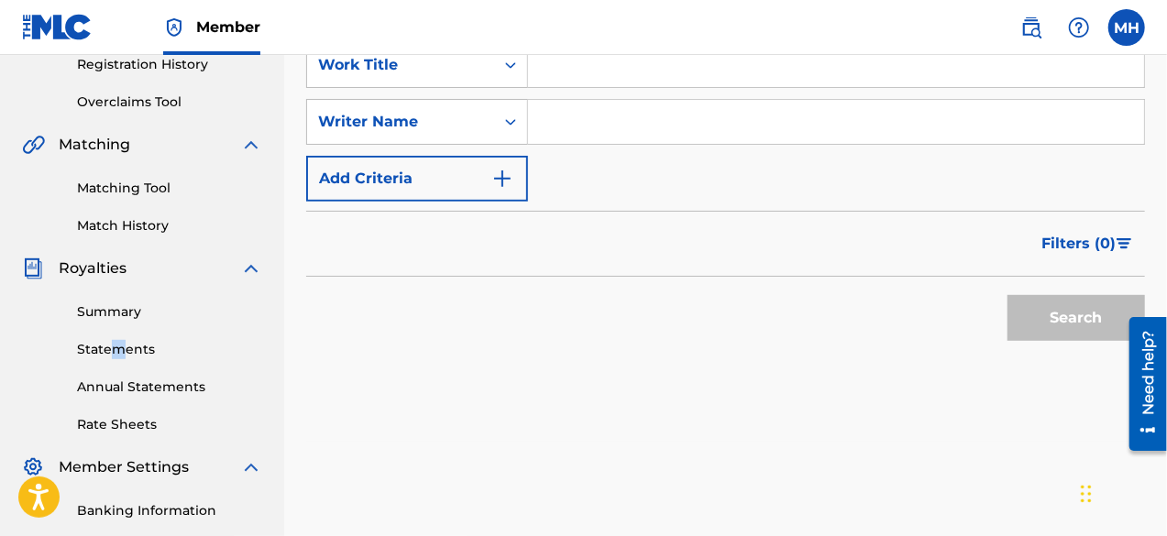
click at [119, 345] on div "Summary Statements Annual Statements Rate Sheets" at bounding box center [142, 357] width 240 height 155
click at [119, 345] on link "Statements" at bounding box center [169, 349] width 185 height 19
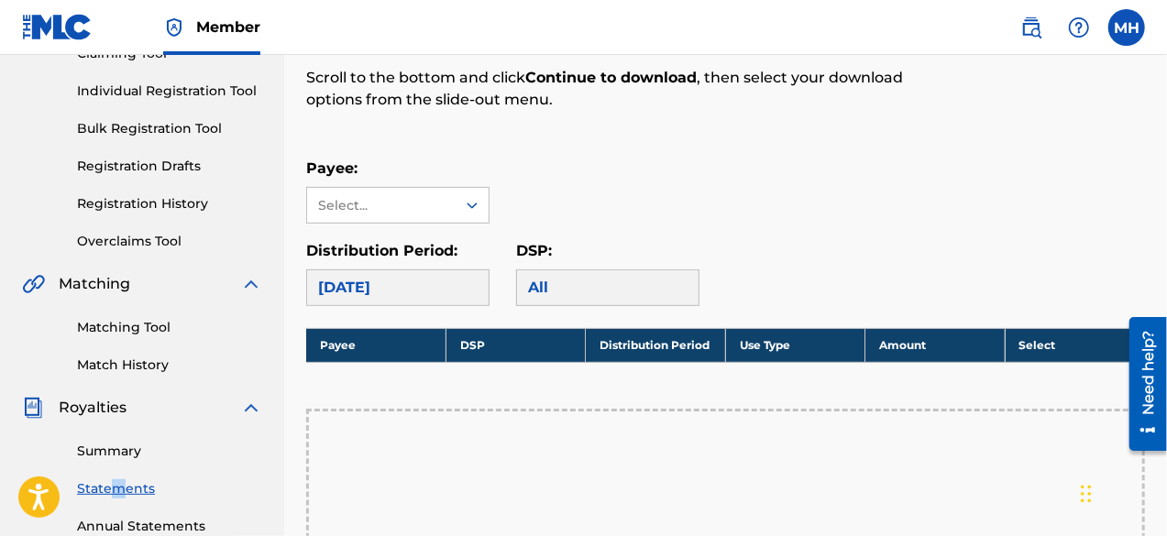
scroll to position [203, 0]
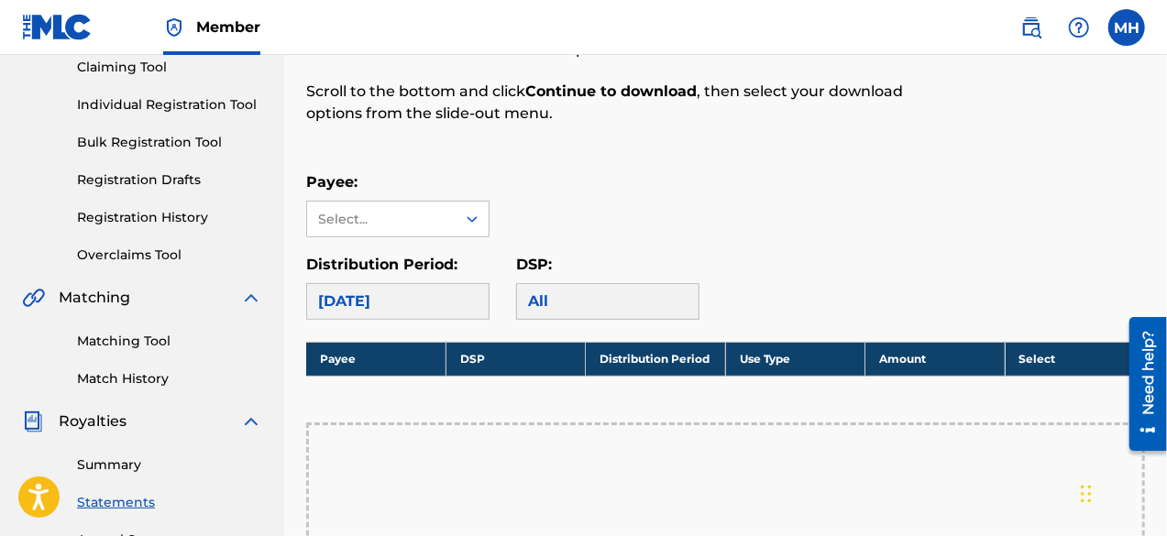
click at [429, 299] on div "[DATE]" at bounding box center [397, 301] width 183 height 37
click at [378, 203] on div "Select..." at bounding box center [381, 219] width 148 height 35
click at [365, 224] on div "Select..." at bounding box center [380, 219] width 125 height 19
click at [370, 255] on div "HIGHVIBES DIGITAL LLC" at bounding box center [397, 271] width 181 height 68
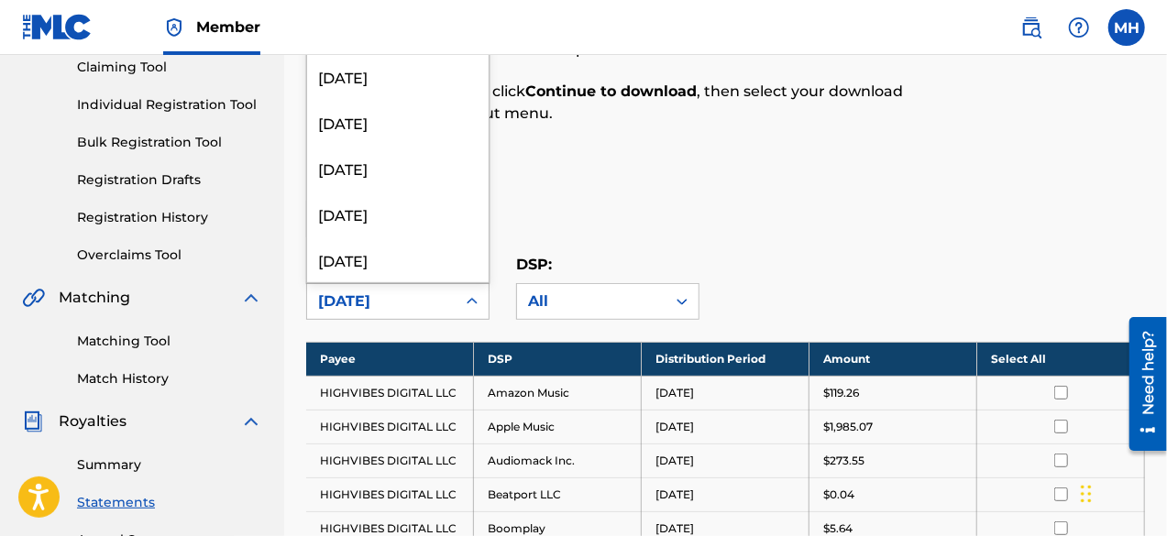
click at [372, 301] on div "[DATE]" at bounding box center [381, 302] width 126 height 22
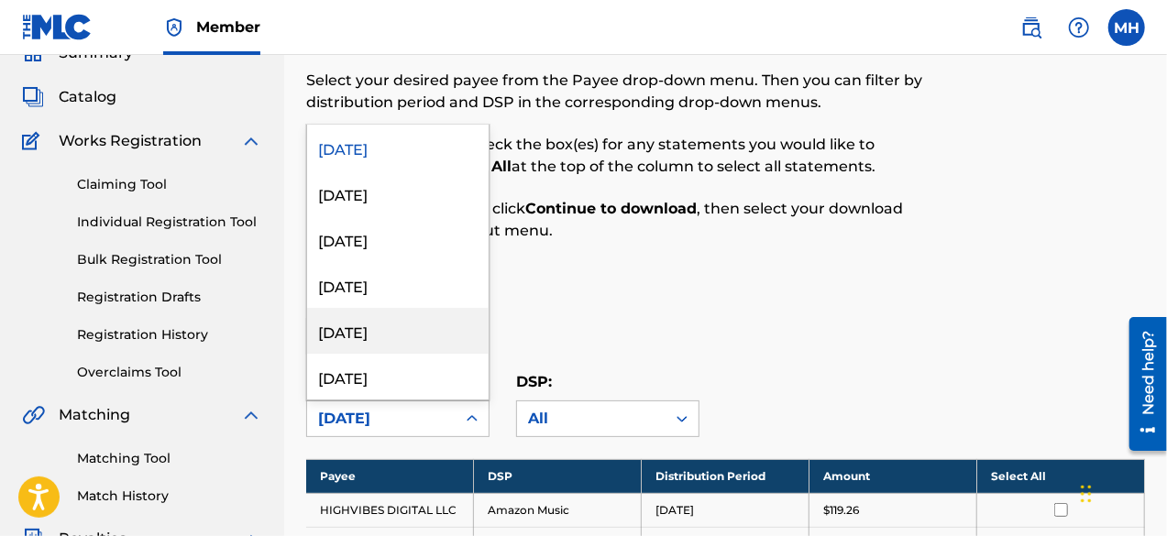
scroll to position [0, 0]
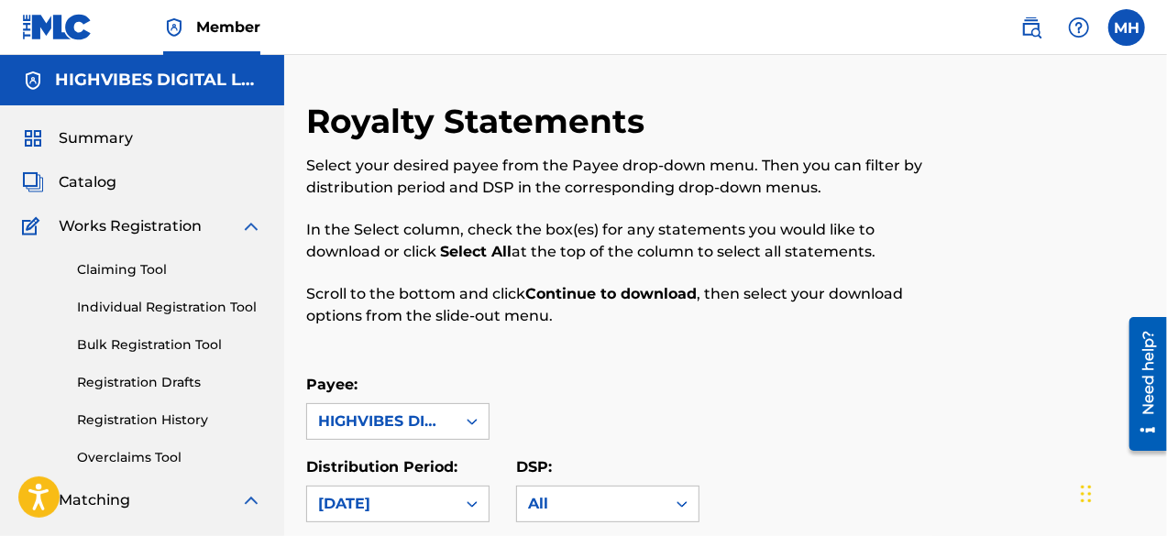
click at [81, 133] on span "Summary" at bounding box center [96, 138] width 74 height 22
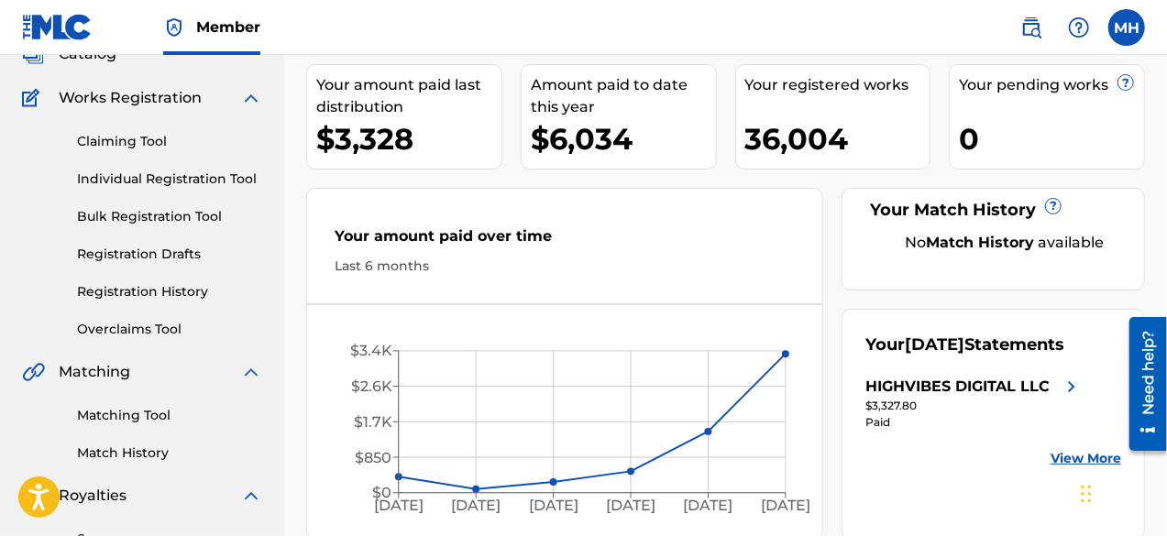
scroll to position [134, 0]
